Goal: Task Accomplishment & Management: Use online tool/utility

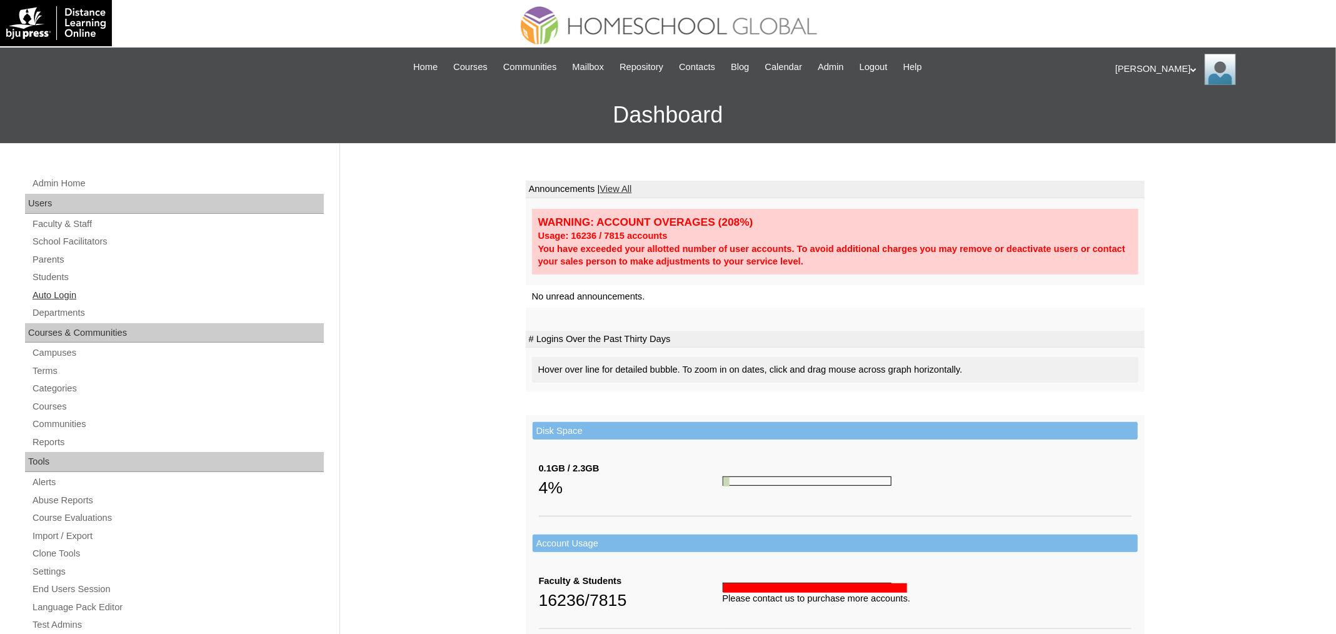
click at [43, 299] on link "Auto Login" at bounding box center [177, 296] width 293 height 16
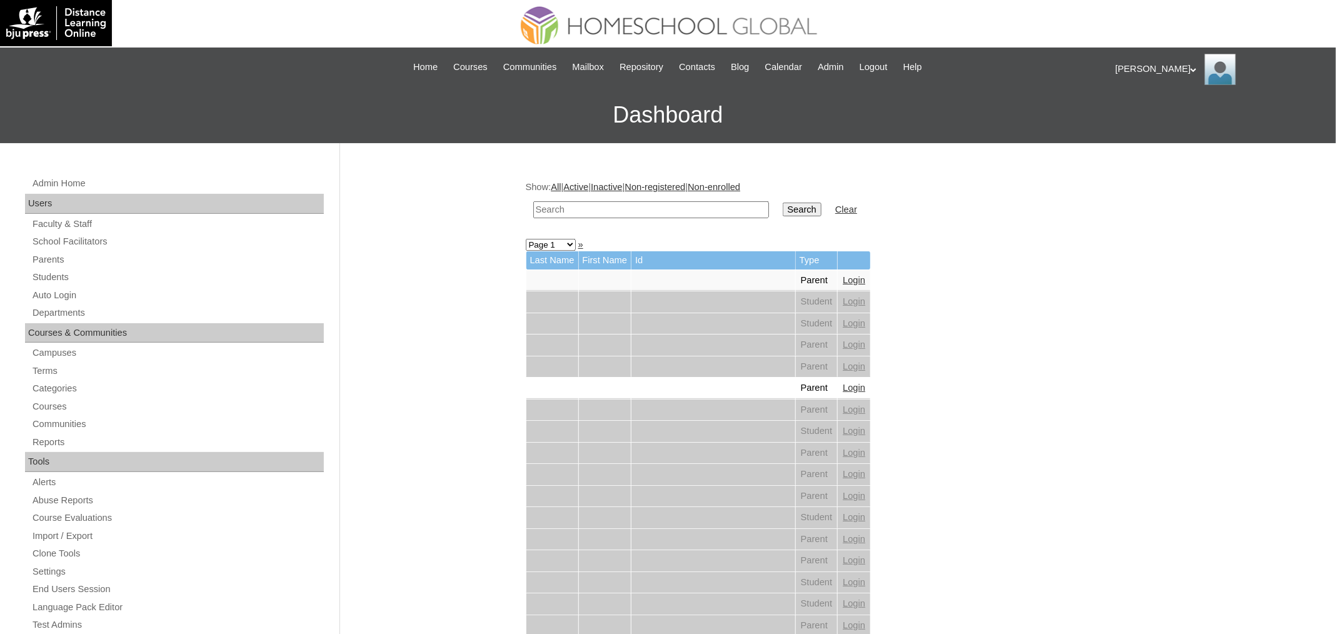
click at [616, 195] on td at bounding box center [651, 209] width 248 height 29
click at [614, 205] on input "text" at bounding box center [651, 209] width 236 height 17
paste input "Yzabella Sofia"
type input "Yzabella Sofia"
click at [783, 203] on input "Search" at bounding box center [802, 210] width 39 height 14
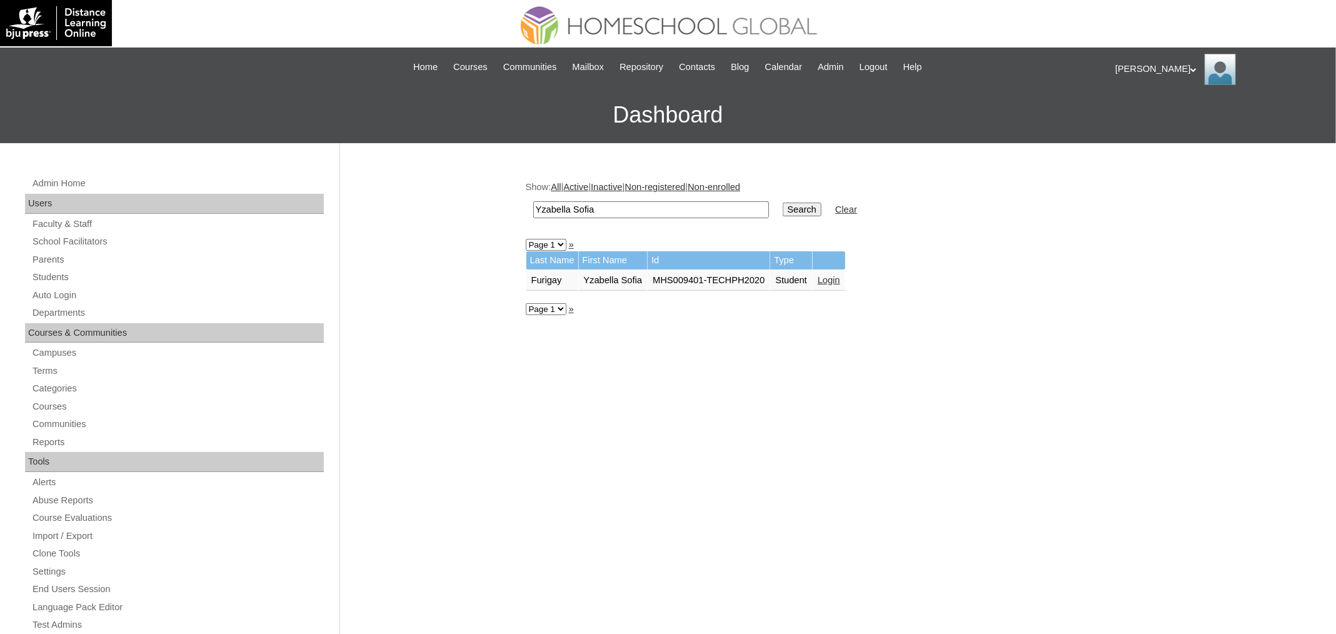
click at [840, 279] on link "Login" at bounding box center [829, 280] width 23 height 10
